Goal: Information Seeking & Learning: Learn about a topic

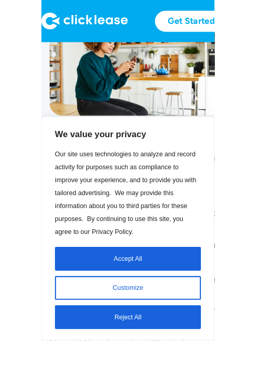
scroll to position [959, 0]
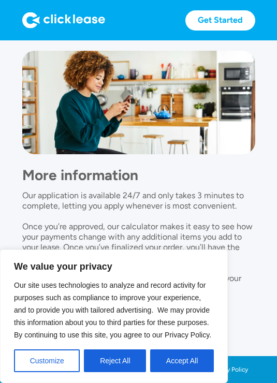
click at [62, 124] on div at bounding box center [138, 102] width 233 height 103
click at [165, 34] on div "Get Started Get Started" at bounding box center [138, 20] width 277 height 40
click at [165, 51] on div at bounding box center [138, 102] width 233 height 103
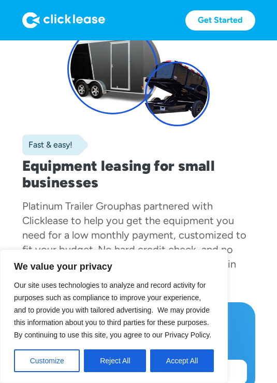
scroll to position [94, 0]
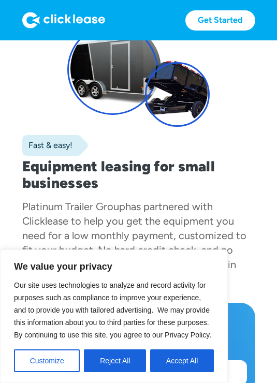
click at [1, 141] on section "Fast & easy! Equipment leasing for small businesses Platinum Trailer Group has …" at bounding box center [138, 175] width 277 height 457
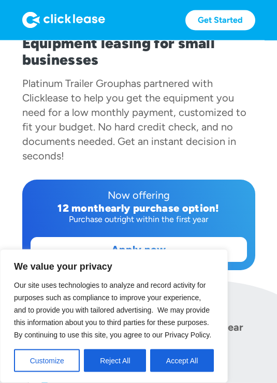
scroll to position [217, 0]
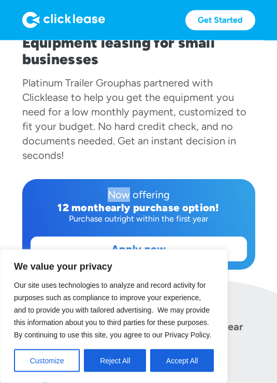
click at [11, 76] on section "Fast & easy! Equipment leasing for small businesses Platinum Trailer Group has …" at bounding box center [138, 52] width 277 height 457
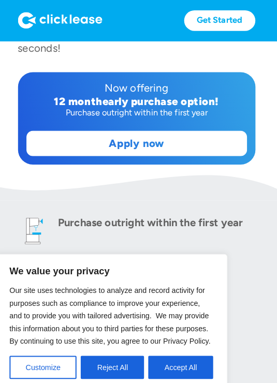
scroll to position [326, 0]
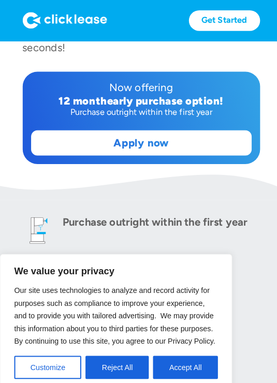
click at [36, 193] on img at bounding box center [138, 183] width 277 height 25
click at [38, 204] on section "Purchase outright within the first year All Credit Scores Welcome No Hard Credi…" at bounding box center [138, 334] width 277 height 277
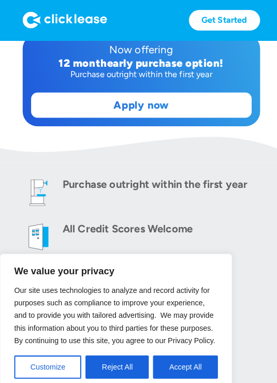
scroll to position [363, 0]
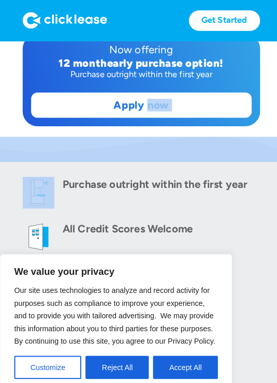
click at [48, 200] on img at bounding box center [37, 189] width 31 height 31
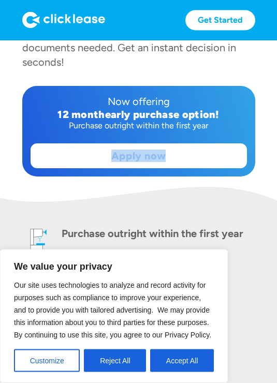
scroll to position [312, 0]
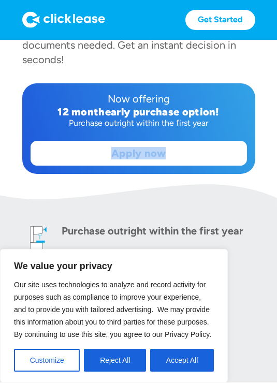
click at [165, 206] on img at bounding box center [138, 197] width 277 height 25
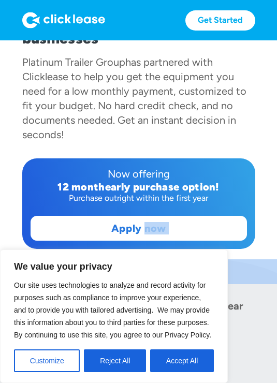
scroll to position [237, 0]
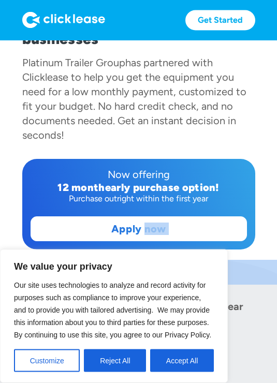
click at [9, 233] on section "Fast & easy! Equipment leasing for small businesses Platinum Trailer Group has …" at bounding box center [138, 31] width 277 height 457
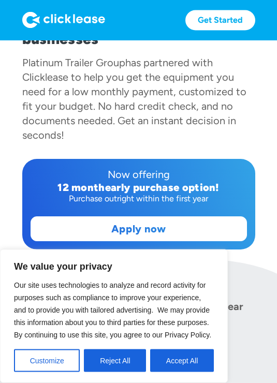
click at [2, 246] on section "Fast & easy! Equipment leasing for small businesses Platinum Trailer Group has …" at bounding box center [138, 31] width 277 height 457
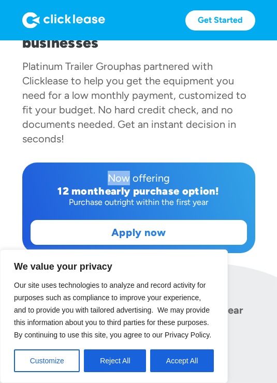
scroll to position [231, 0]
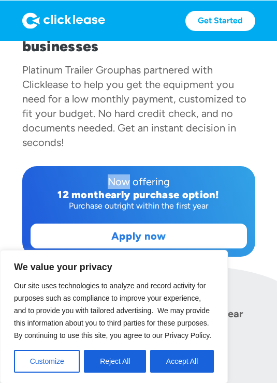
click at [6, 152] on section "Fast & easy! Equipment leasing for small businesses Platinum Trailer Group has …" at bounding box center [138, 38] width 277 height 457
click at [7, 156] on section "Fast & easy! Equipment leasing for small businesses Platinum Trailer Group has …" at bounding box center [138, 38] width 277 height 457
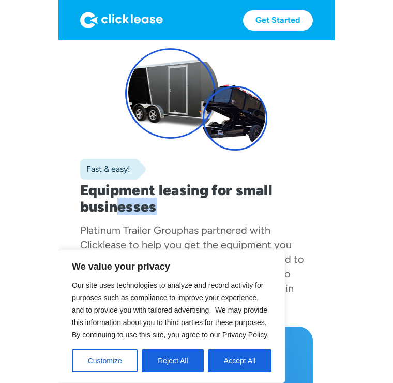
scroll to position [0, 0]
